Goal: Task Accomplishment & Management: Use online tool/utility

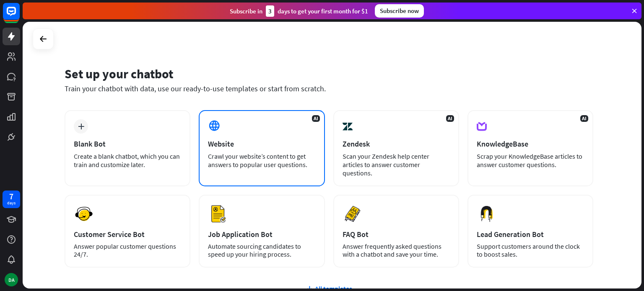
drag, startPoint x: 217, startPoint y: 178, endPoint x: 220, endPoint y: 169, distance: 9.3
click at [218, 175] on div "plus Blank Bot Create a blank chatbot, which you can train and customize later.…" at bounding box center [329, 189] width 529 height 158
click at [221, 166] on div "Crawl your website’s content to get answers to popular user questions." at bounding box center [261, 160] width 107 height 17
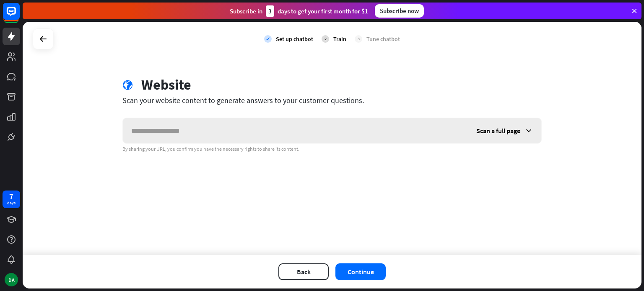
click at [496, 130] on span "Scan a full page" at bounding box center [498, 131] width 44 height 8
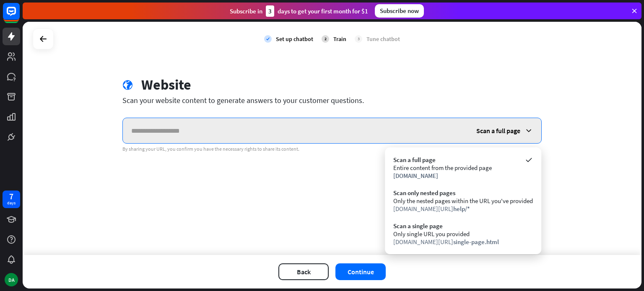
click at [404, 132] on input "text" at bounding box center [295, 130] width 345 height 25
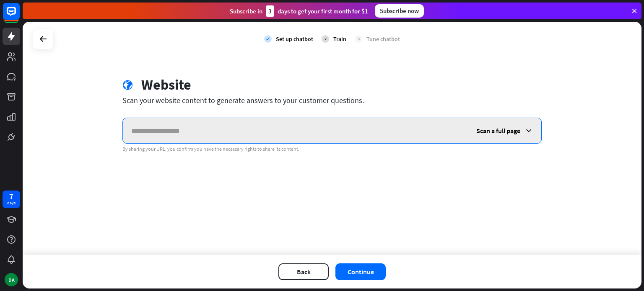
paste input "**********"
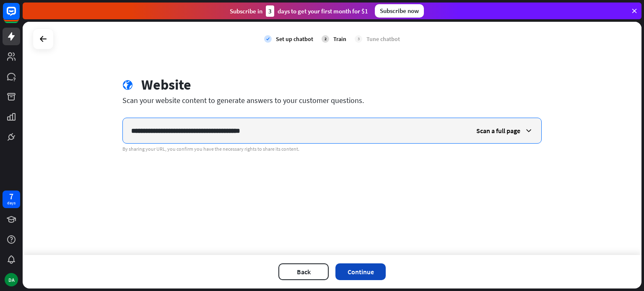
type input "**********"
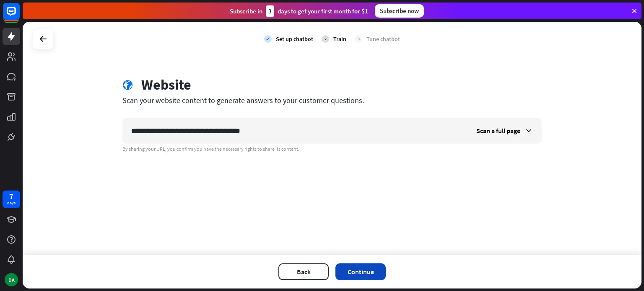
click at [362, 274] on button "Continue" at bounding box center [360, 272] width 50 height 17
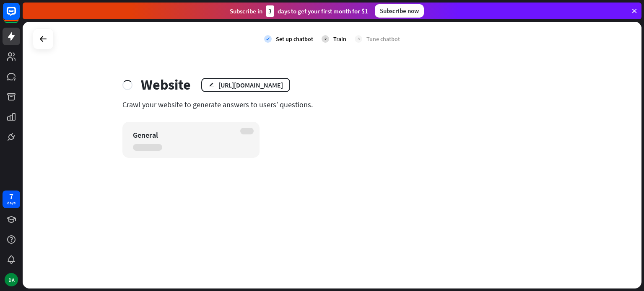
click at [387, 13] on div "Subscribe now" at bounding box center [399, 10] width 49 height 13
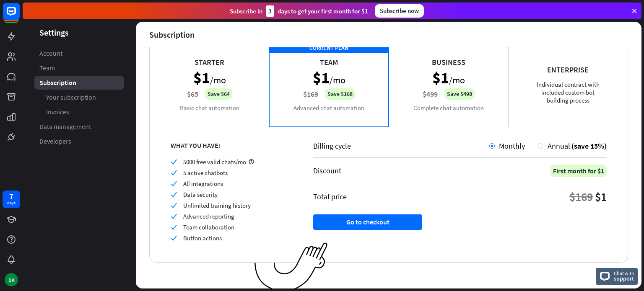
scroll to position [62, 0]
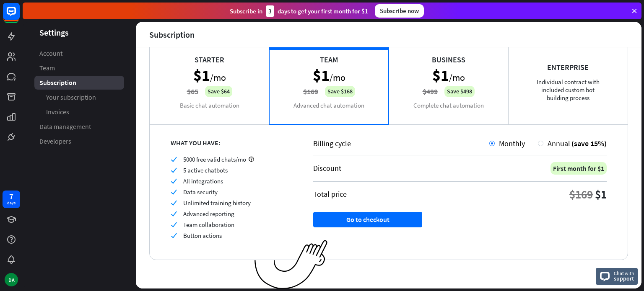
click at [217, 90] on div "Starter $1 /mo $65 Save $64 Basic chat automation" at bounding box center [209, 82] width 119 height 84
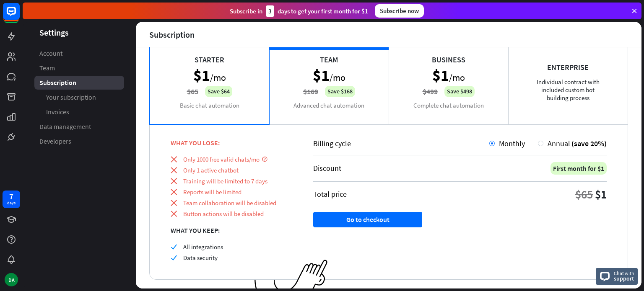
click at [277, 80] on div "CURRENT PLAN Team $1 /mo $169 Save $168 Advanced chat automation" at bounding box center [328, 82] width 119 height 84
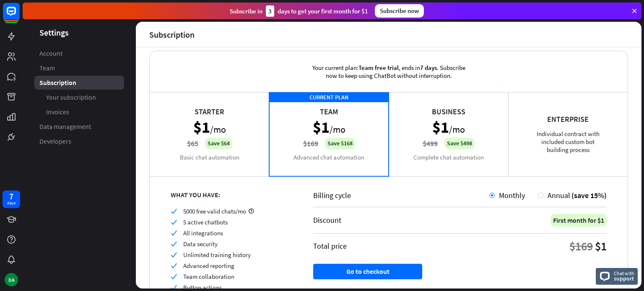
scroll to position [0, 0]
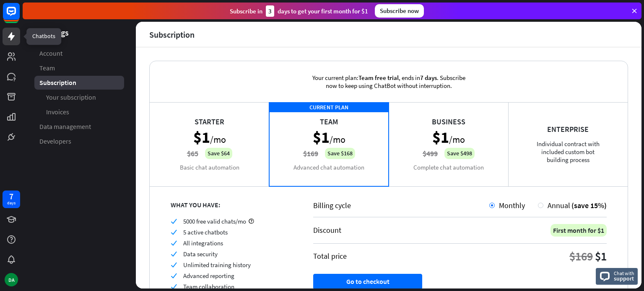
click at [16, 36] on link at bounding box center [12, 37] width 18 height 18
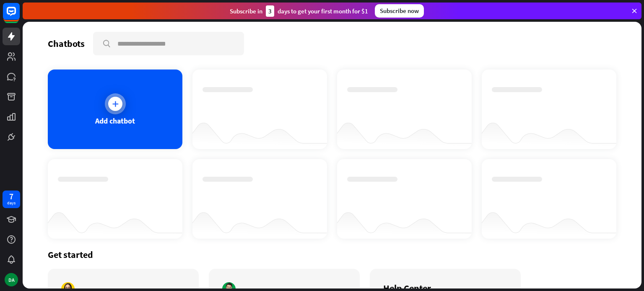
click at [89, 92] on div "Add chatbot" at bounding box center [115, 110] width 135 height 80
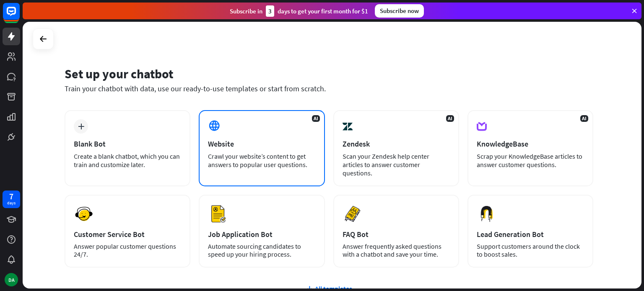
click at [241, 167] on div "Crawl your website’s content to get answers to popular user questions." at bounding box center [261, 160] width 107 height 17
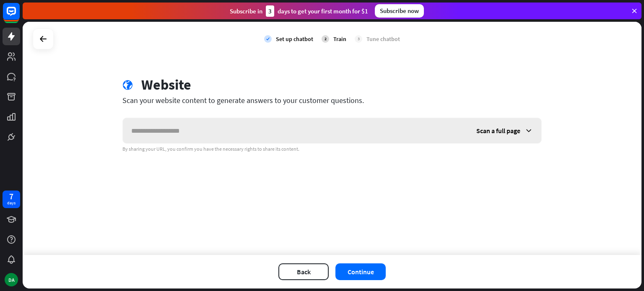
click at [246, 119] on input "text" at bounding box center [295, 130] width 345 height 25
type input "**********"
click at [358, 268] on button "Continue" at bounding box center [360, 272] width 50 height 17
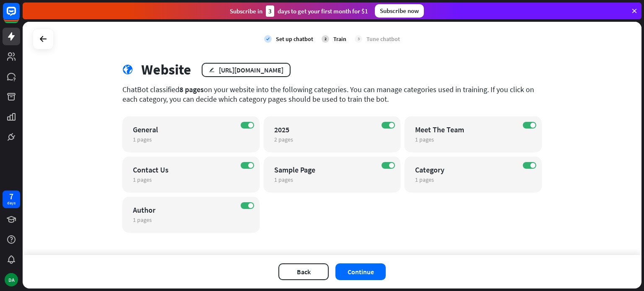
scroll to position [19, 0]
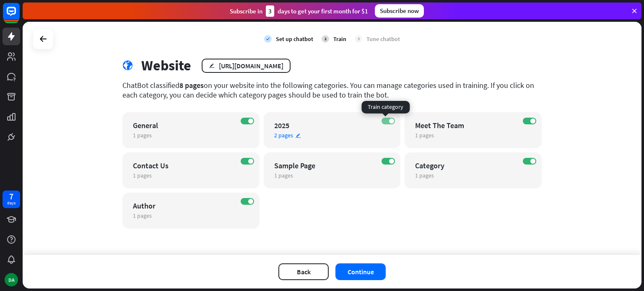
click at [382, 120] on label "ON" at bounding box center [388, 121] width 13 height 7
click at [249, 203] on span at bounding box center [250, 201] width 5 height 5
click at [388, 165] on div "ON Sample Page 1 pages edit" at bounding box center [332, 171] width 137 height 36
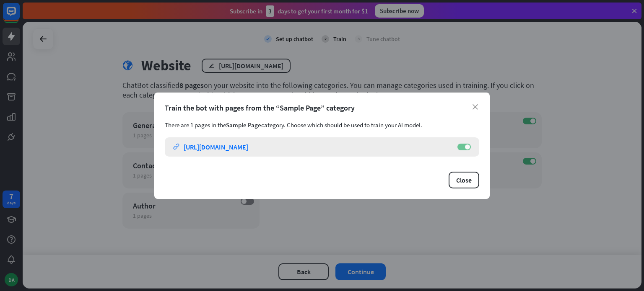
click at [462, 147] on label "ON" at bounding box center [463, 147] width 13 height 7
click at [459, 176] on button "Close" at bounding box center [464, 180] width 31 height 17
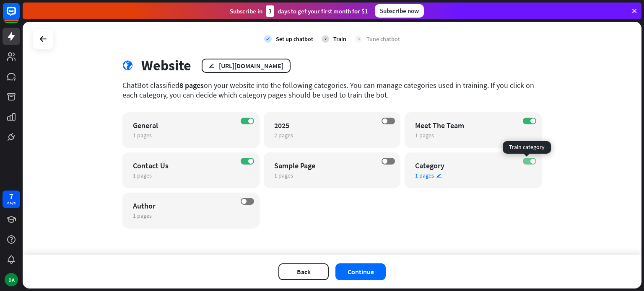
click at [530, 160] on span at bounding box center [532, 161] width 5 height 5
click at [142, 136] on span "1 pages" at bounding box center [142, 136] width 19 height 8
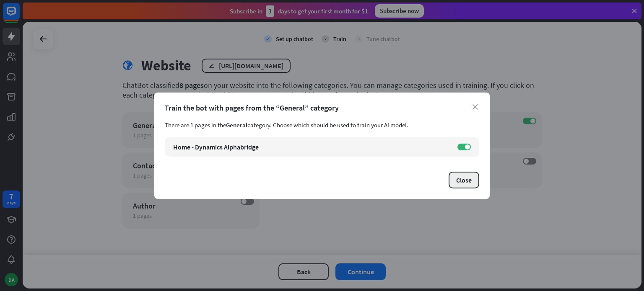
click at [458, 182] on button "Close" at bounding box center [464, 180] width 31 height 17
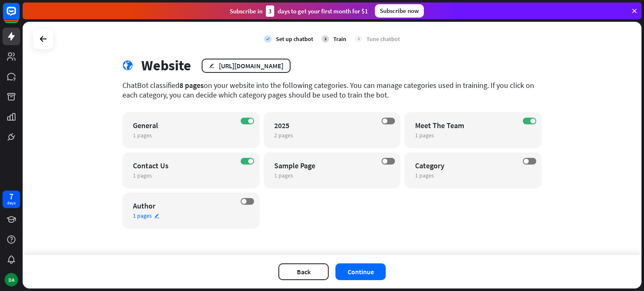
click at [148, 206] on div "Author" at bounding box center [183, 206] width 101 height 10
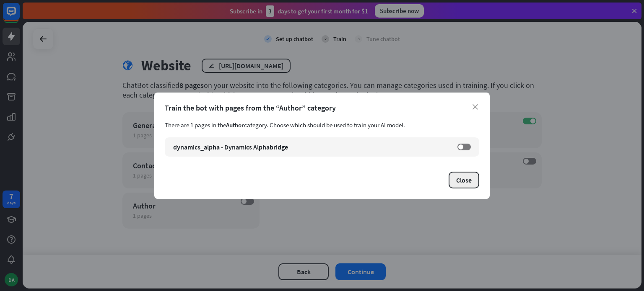
click at [466, 177] on button "Close" at bounding box center [464, 180] width 31 height 17
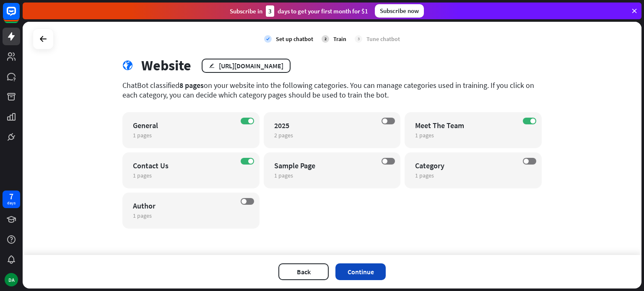
click at [362, 269] on button "Continue" at bounding box center [360, 272] width 50 height 17
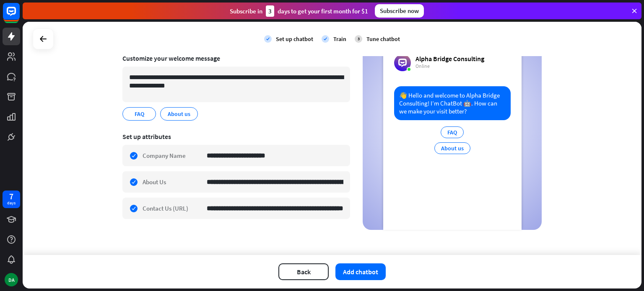
scroll to position [22, 0]
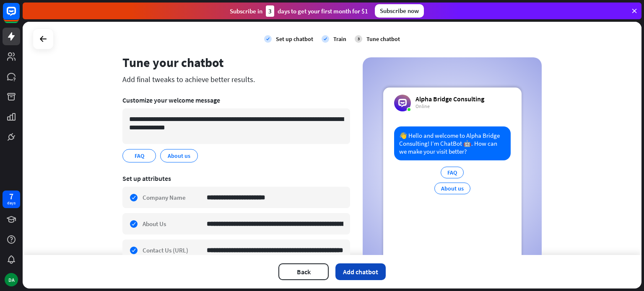
click at [357, 267] on button "Add chatbot" at bounding box center [360, 272] width 50 height 17
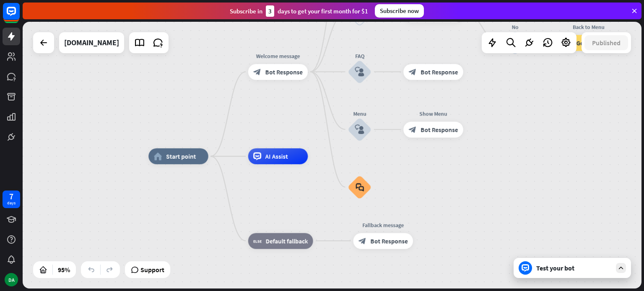
click at [548, 275] on div "Test your bot" at bounding box center [572, 268] width 117 height 20
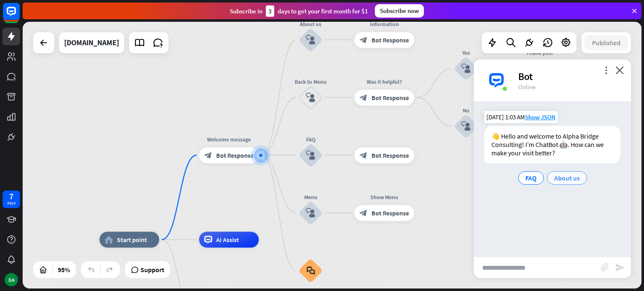
click at [557, 179] on span "About us" at bounding box center [567, 178] width 26 height 8
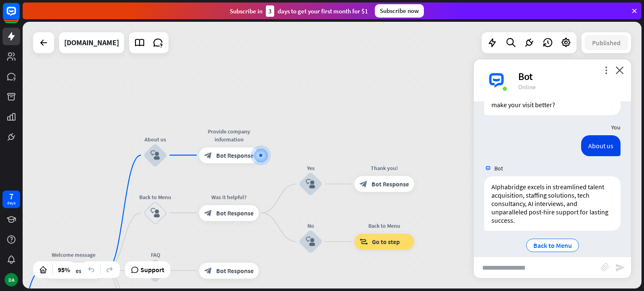
scroll to position [57, 0]
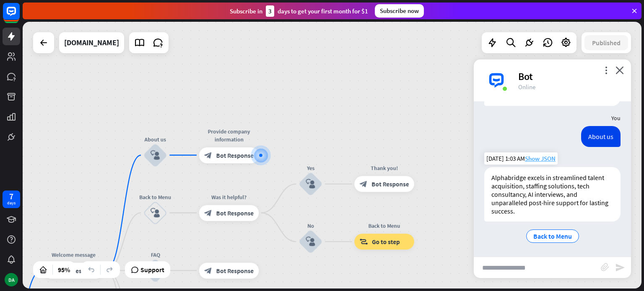
drag, startPoint x: 539, startPoint y: 154, endPoint x: 540, endPoint y: 160, distance: 6.3
click at [540, 154] on div "[DATE] 1:03 AM Show JSON" at bounding box center [520, 159] width 73 height 12
click at [540, 161] on span "Show JSON" at bounding box center [540, 159] width 31 height 8
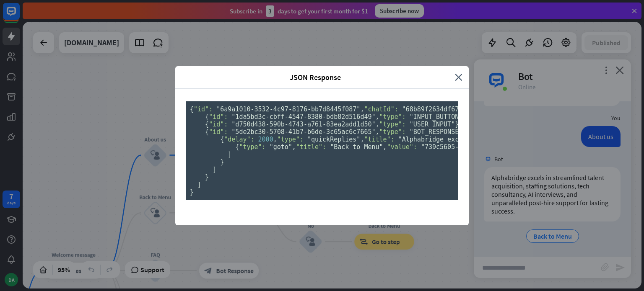
click at [308, 171] on pre "{ "id": "6a9a1010-3532-4c97-8176-bb7d8445f087" , "chatId": "68b89f2634df670007e…" at bounding box center [322, 150] width 273 height 99
click at [533, 147] on div "JSON Response close { "id": "6a9a1010-3532-4c97-8176-bb7d8445f087" , "chatId": …" at bounding box center [322, 145] width 644 height 291
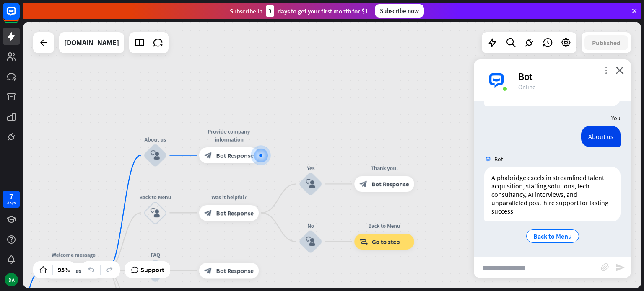
click at [605, 69] on icon "more_vert" at bounding box center [606, 70] width 8 height 8
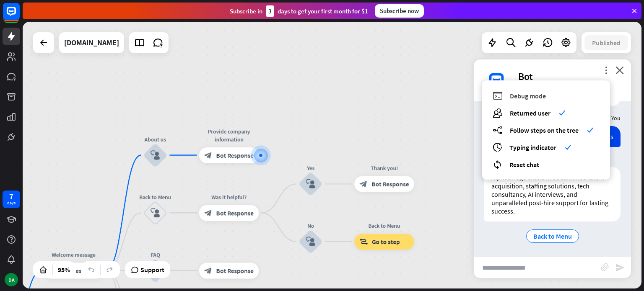
click at [525, 98] on span "Debug mode" at bounding box center [528, 96] width 36 height 8
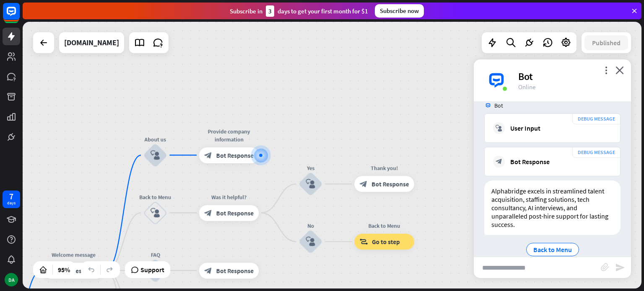
scroll to position [263, 0]
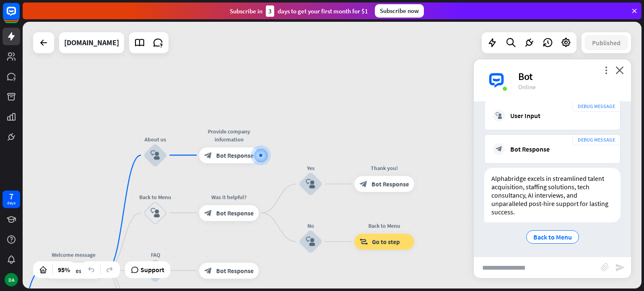
click at [598, 77] on div "Bot" at bounding box center [569, 76] width 103 height 13
click at [603, 70] on icon "more_vert" at bounding box center [606, 70] width 8 height 8
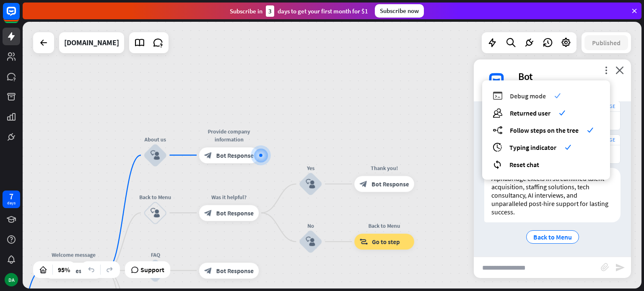
click at [550, 95] on div "debug Debug mode check" at bounding box center [546, 96] width 107 height 10
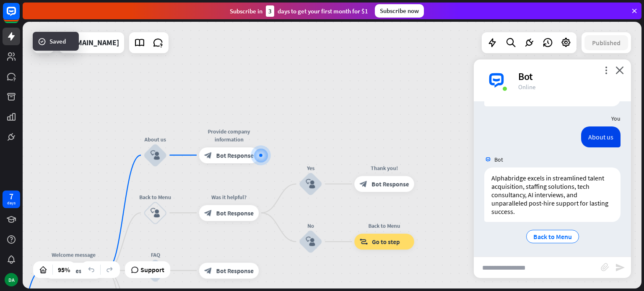
scroll to position [57, 0]
click at [600, 72] on div "Bot" at bounding box center [569, 76] width 103 height 13
click at [605, 77] on div "Bot" at bounding box center [569, 76] width 103 height 13
click at [609, 71] on icon "more_vert" at bounding box center [606, 70] width 8 height 8
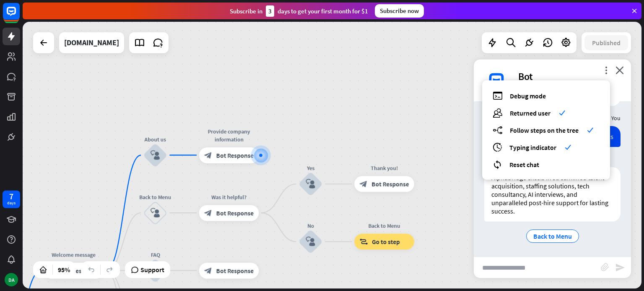
click at [561, 170] on div "debug Debug mode users Returned user check builder_tree Follow steps on the tre…" at bounding box center [546, 130] width 128 height 99
drag, startPoint x: 532, startPoint y: 169, endPoint x: 525, endPoint y: 163, distance: 9.8
click at [530, 167] on div "debug Debug mode users Returned user check builder_tree Follow steps on the tre…" at bounding box center [546, 130] width 128 height 99
click at [525, 163] on span "Reset chat" at bounding box center [524, 165] width 30 height 8
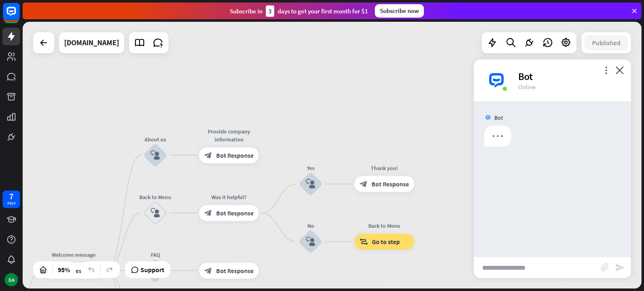
click at [547, 190] on div "Bot" at bounding box center [552, 179] width 157 height 156
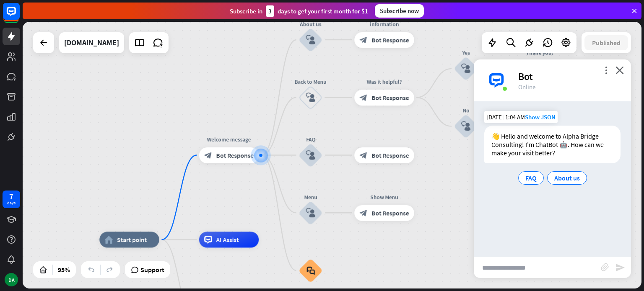
click at [512, 166] on div "👋 Hello and welcome to Alpha Bridge Consulting! I’m ChatBot 🤖. How can we make …" at bounding box center [552, 156] width 136 height 61
click at [536, 177] on span "FAQ" at bounding box center [530, 178] width 11 height 8
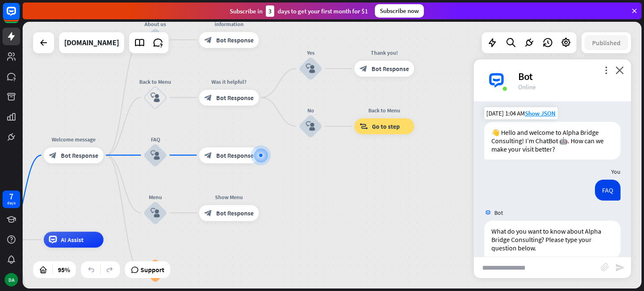
scroll to position [18, 0]
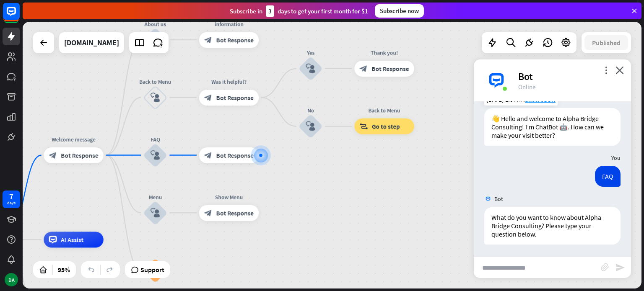
click at [530, 262] on input "text" at bounding box center [537, 267] width 127 height 21
type input "*"
type input "********"
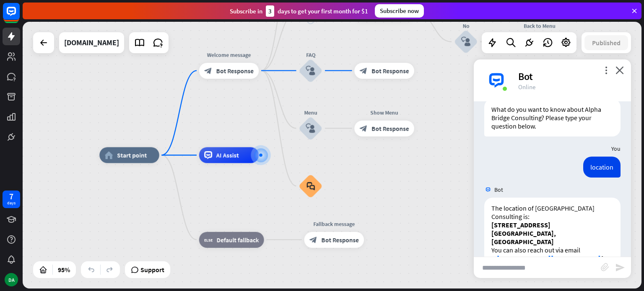
scroll to position [150, 0]
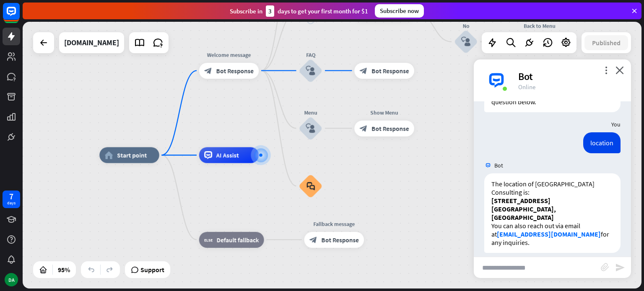
click at [496, 80] on img at bounding box center [496, 80] width 25 height 25
click at [119, 138] on span "Edit name" at bounding box center [121, 137] width 25 height 7
click at [396, 175] on div "home_2 Start point Welcome message block_bot_response Bot Response About us blo…" at bounding box center [393, 283] width 588 height 254
click at [231, 157] on span "AI Assist" at bounding box center [227, 155] width 23 height 8
click at [111, 214] on div "home_2 Start point Welcome message block_bot_response Bot Response About us blo…" at bounding box center [393, 283] width 588 height 254
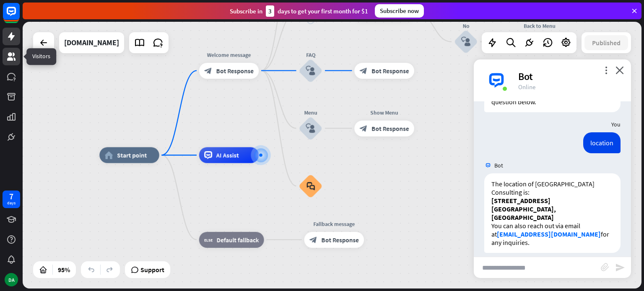
click at [18, 49] on link at bounding box center [12, 57] width 18 height 18
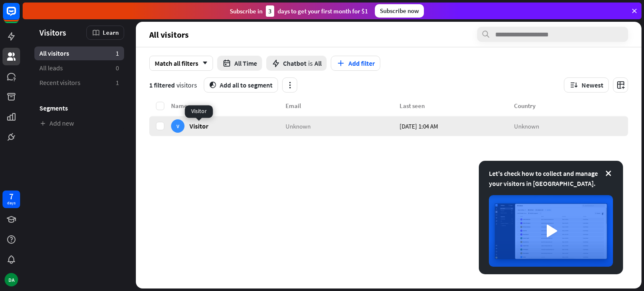
click at [199, 125] on span "Visitor" at bounding box center [199, 126] width 19 height 8
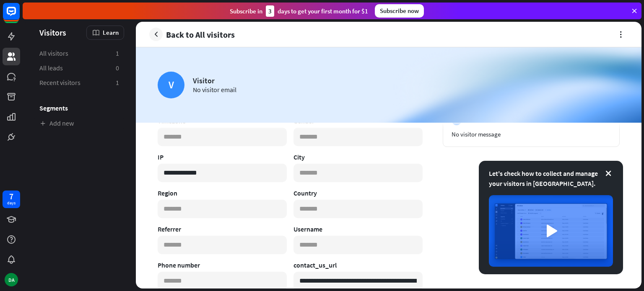
scroll to position [126, 0]
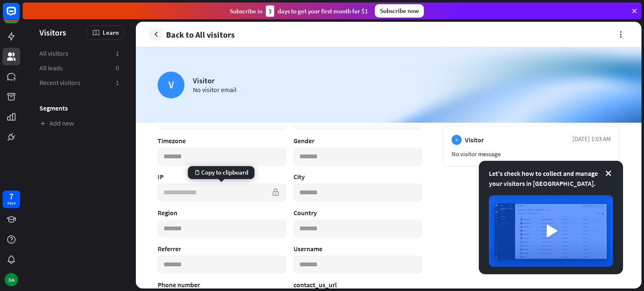
click at [201, 197] on input "**********" at bounding box center [222, 193] width 129 height 18
click at [218, 192] on input "**********" at bounding box center [222, 193] width 129 height 18
copy div
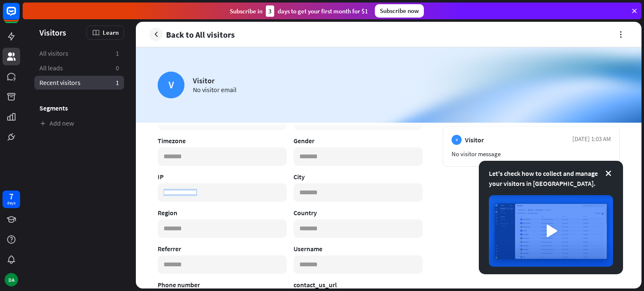
click at [70, 89] on link "Recent visitors 1" at bounding box center [79, 83] width 90 height 14
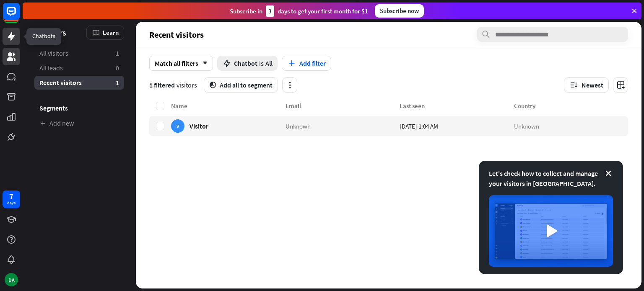
click at [15, 31] on link at bounding box center [12, 37] width 18 height 18
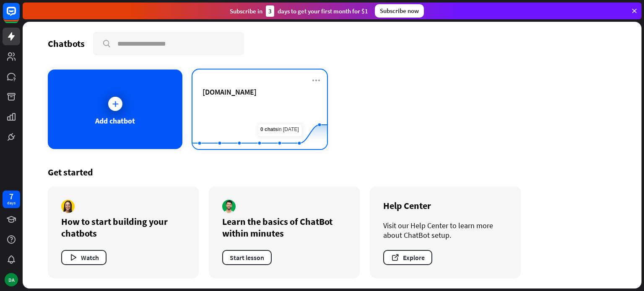
click at [309, 79] on div "[DOMAIN_NAME] Created with Highcharts 10.1.0 0 2 4" at bounding box center [259, 110] width 135 height 80
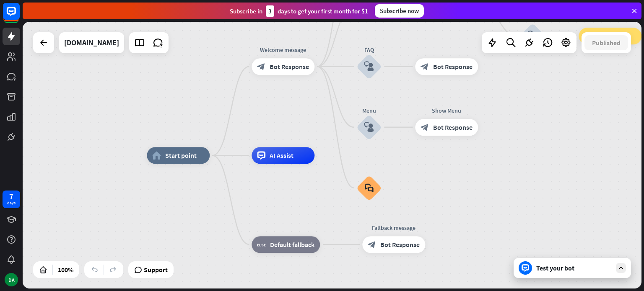
click at [582, 270] on div "Test your bot" at bounding box center [573, 268] width 75 height 8
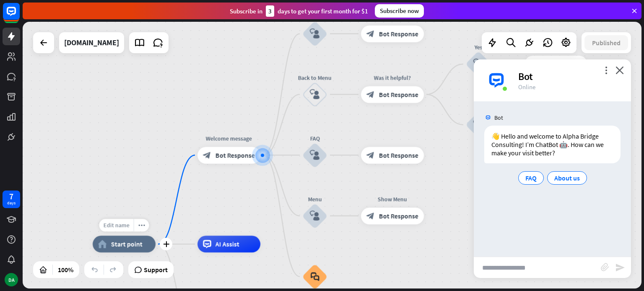
click at [117, 225] on span "Edit name" at bounding box center [117, 226] width 26 height 8
click at [227, 138] on span "Edit name" at bounding box center [221, 137] width 26 height 8
click at [239, 164] on div "**********" at bounding box center [228, 155] width 63 height 17
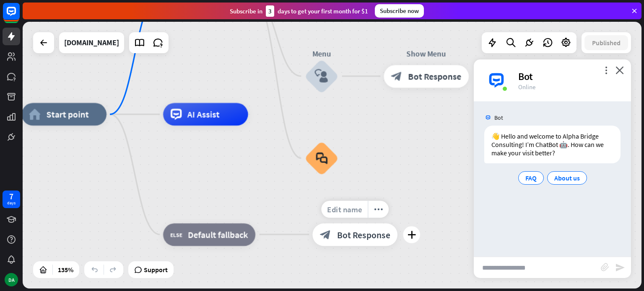
click at [354, 203] on div "Edit name" at bounding box center [344, 209] width 47 height 17
click at [255, 223] on div "Edit name more_horiz plus block_fallback Default fallback" at bounding box center [209, 234] width 92 height 23
click at [198, 203] on div "Edit name" at bounding box center [199, 209] width 47 height 17
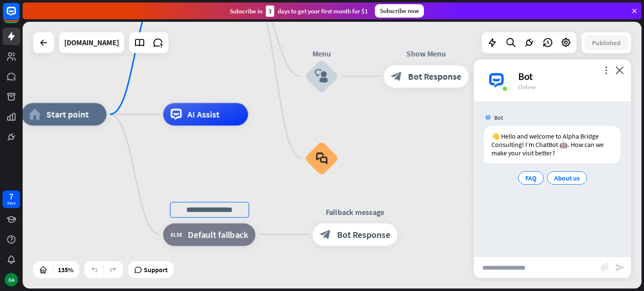
click at [141, 182] on div "home_2 Start point Welcome message block_bot_response Bot Response About us blo…" at bounding box center [440, 294] width 836 height 361
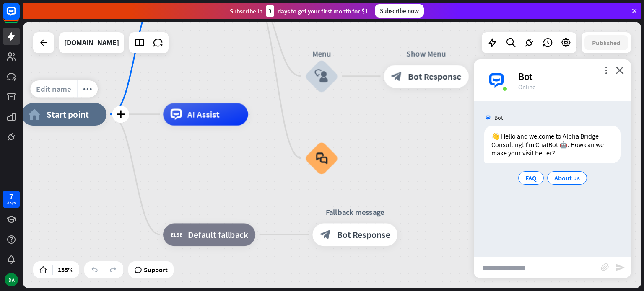
click at [69, 88] on span "Edit name" at bounding box center [53, 89] width 35 height 10
type input "***"
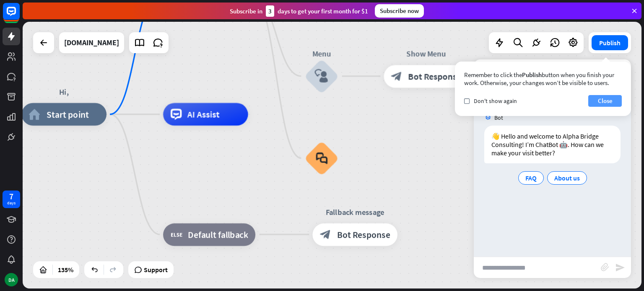
click at [602, 104] on button "Close" at bounding box center [605, 101] width 34 height 12
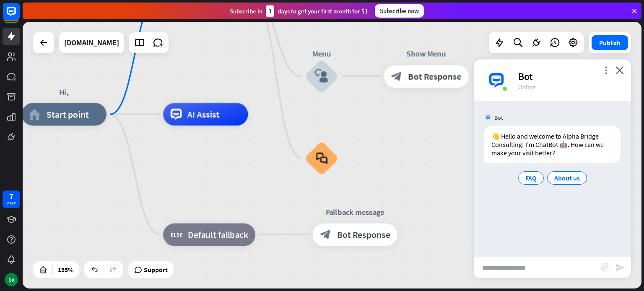
click at [601, 68] on div "more_vert close Bot Online" at bounding box center [552, 81] width 157 height 42
click at [605, 67] on icon "more_vert" at bounding box center [606, 70] width 8 height 8
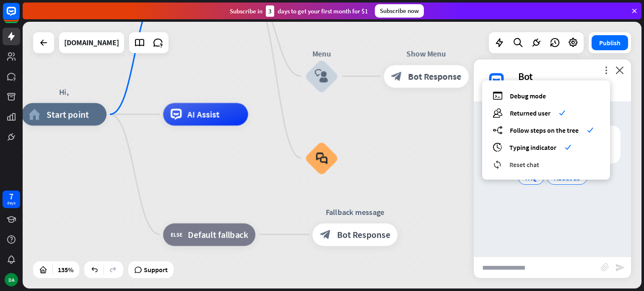
click at [508, 164] on div "reset_chat Reset chat" at bounding box center [546, 165] width 107 height 10
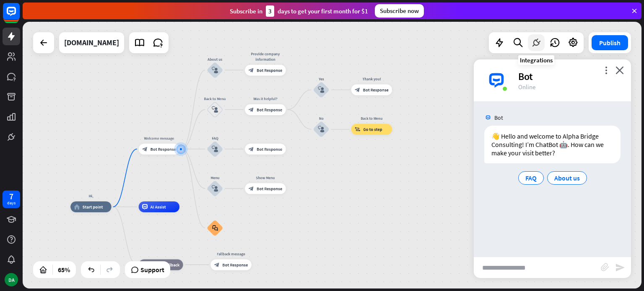
click at [542, 45] on icon at bounding box center [536, 42] width 11 height 11
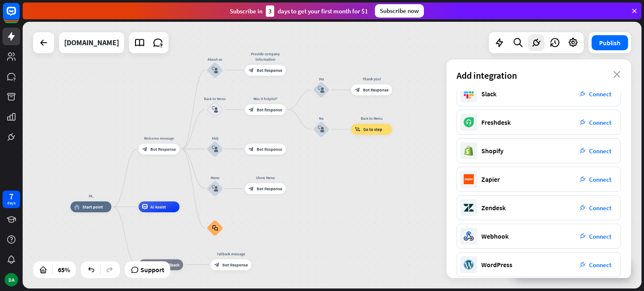
scroll to position [133, 0]
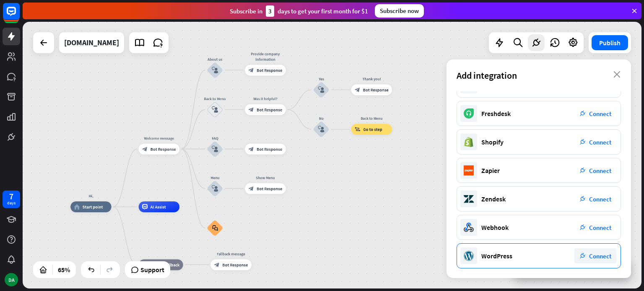
click at [488, 258] on div "WordPress" at bounding box center [496, 256] width 31 height 8
